Goal: Task Accomplishment & Management: Manage account settings

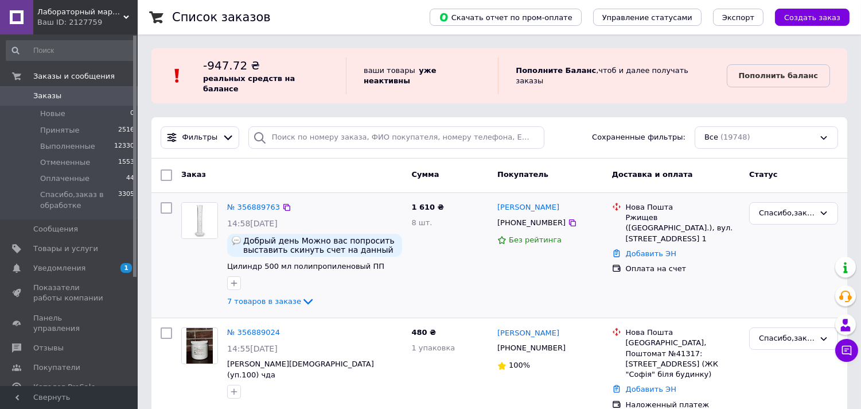
click at [216, 204] on img at bounding box center [200, 221] width 36 height 36
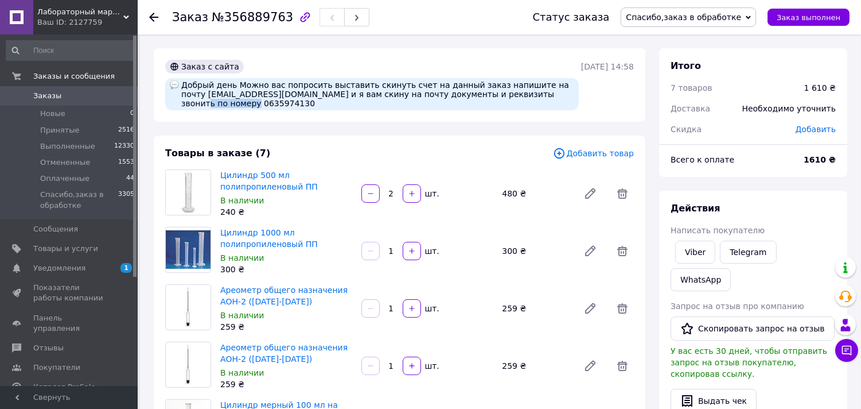
drag, startPoint x: 507, startPoint y: 94, endPoint x: 557, endPoint y: 92, distance: 50.0
click at [557, 92] on div "Добрый день Можно вас попросить выставить скинуть счет на данный заказ напишите…" at bounding box center [372, 94] width 414 height 32
copy div "0635974130"
drag, startPoint x: 161, startPoint y: 157, endPoint x: 164, endPoint y: 149, distance: 8.4
click at [161, 157] on div "Товары в заказе (7) Добавить товар Цилиндр 500 мл полипропиленовый ПП В наличии…" at bounding box center [400, 364] width 492 height 459
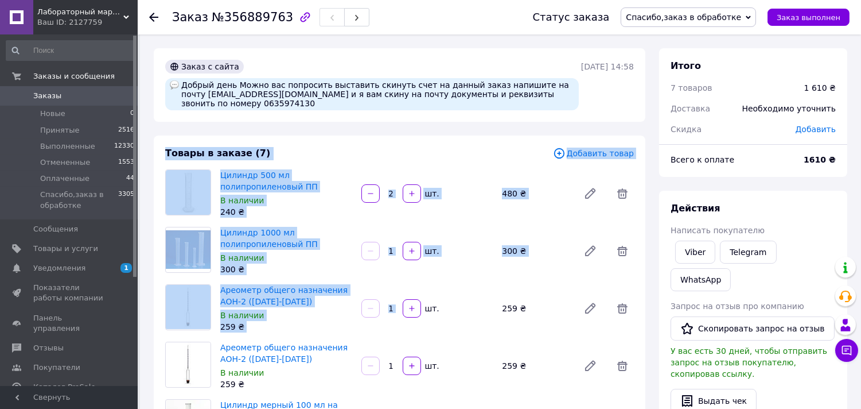
drag, startPoint x: 164, startPoint y: 149, endPoint x: 425, endPoint y: 286, distance: 294.7
click at [425, 286] on div "Товары в заказе (7) Добавить товар Цилиндр 500 мл полипропиленовый ПП В наличии…" at bounding box center [400, 364] width 492 height 459
click at [423, 288] on div "Ареометр общего назначения АОН-2 (1000-1080) В наличии 259 ₴ 1   шт. 259 ₴" at bounding box center [427, 308] width 423 height 53
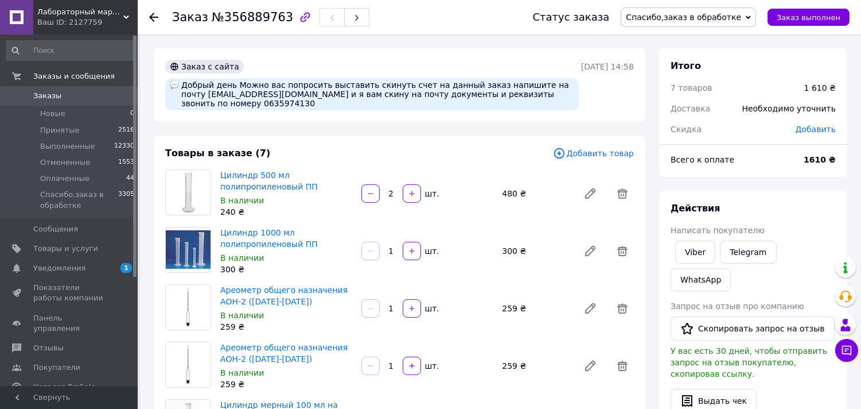
click at [439, 282] on div "Ареометр общего назначения АОН-2 (1000-1080) В наличии 259 ₴ 1   шт. 259 ₴" at bounding box center [427, 308] width 423 height 53
